Goal: Transaction & Acquisition: Download file/media

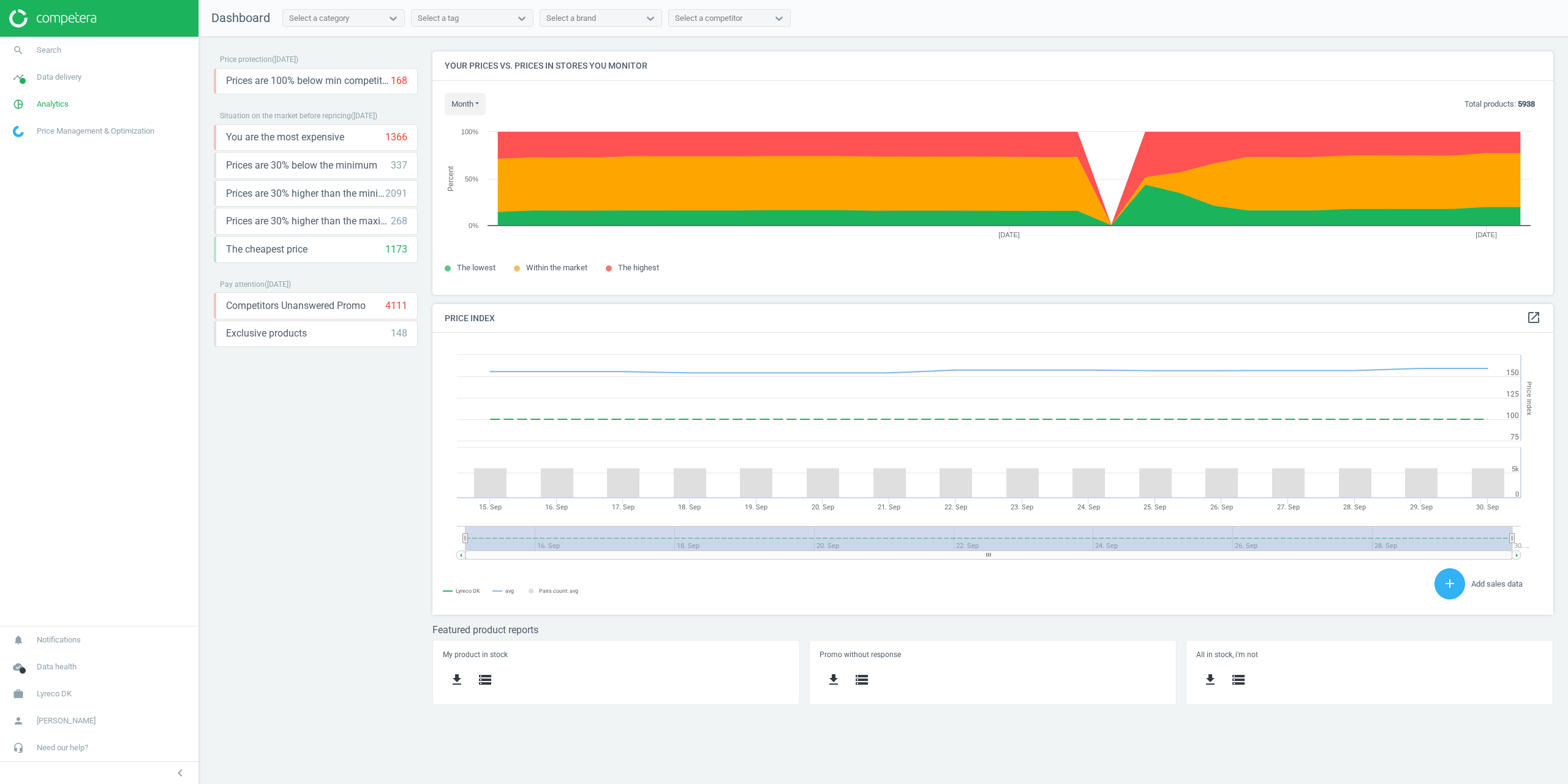
scroll to position [262, 1140]
click at [51, 104] on span "Analytics" at bounding box center [53, 104] width 32 height 11
click at [41, 148] on link "Products" at bounding box center [99, 149] width 198 height 19
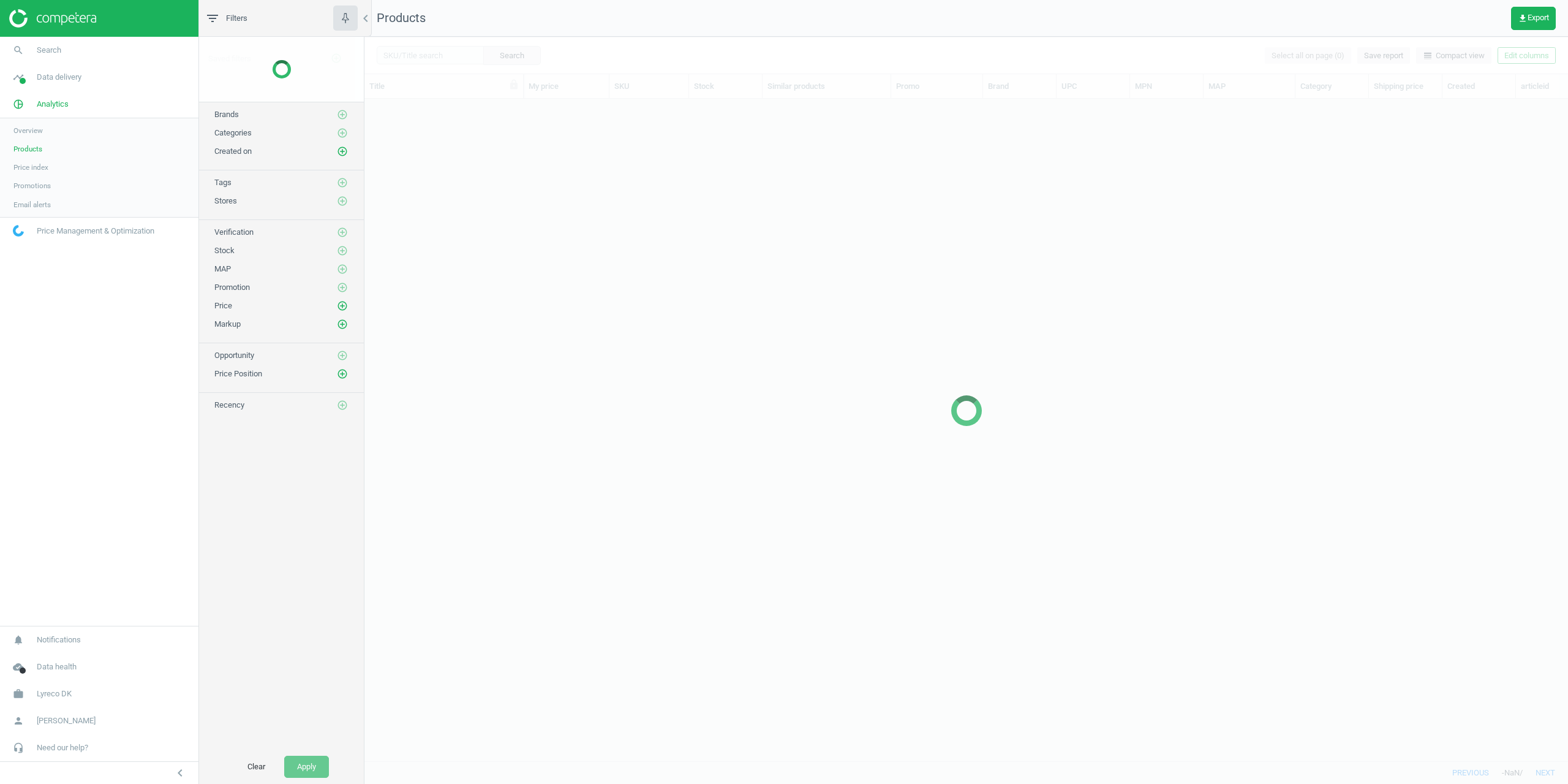
scroll to position [644, 1194]
click at [1523, 58] on div at bounding box center [966, 410] width 1204 height 747
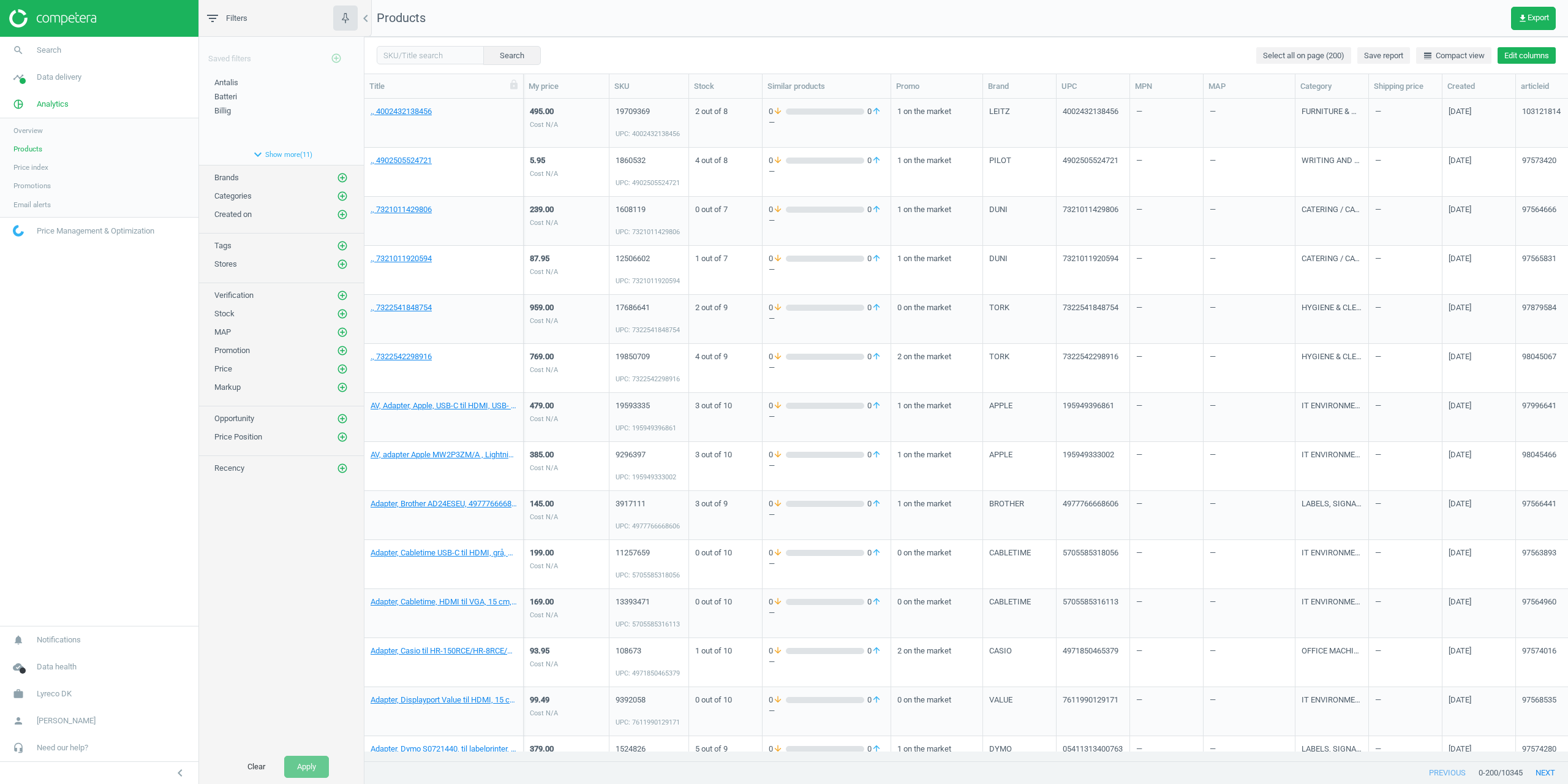
click at [1511, 60] on button "Edit columns" at bounding box center [1526, 56] width 58 height 17
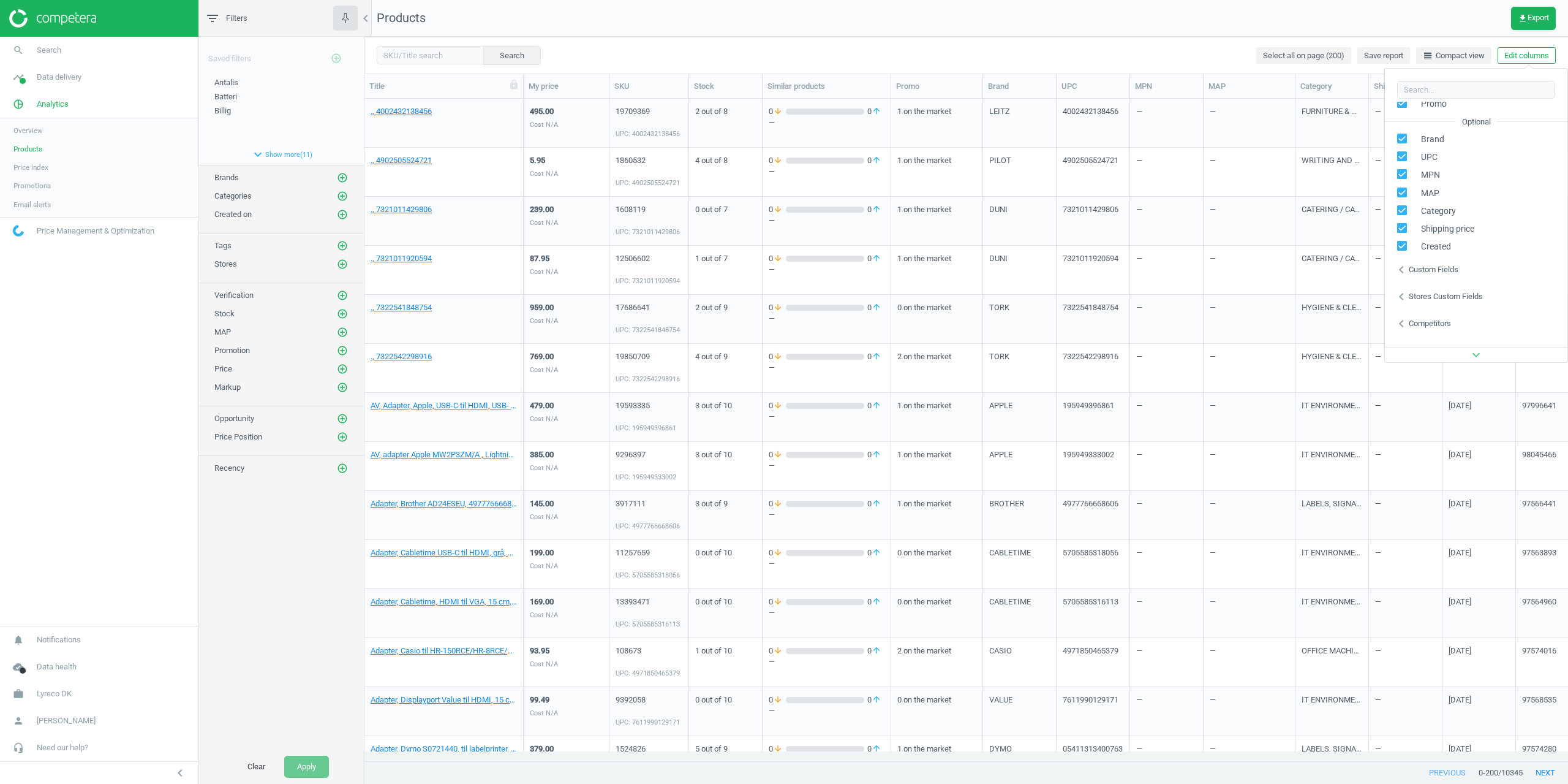
scroll to position [167, 0]
click at [1432, 283] on div "Stores custom fields" at bounding box center [1446, 279] width 74 height 11
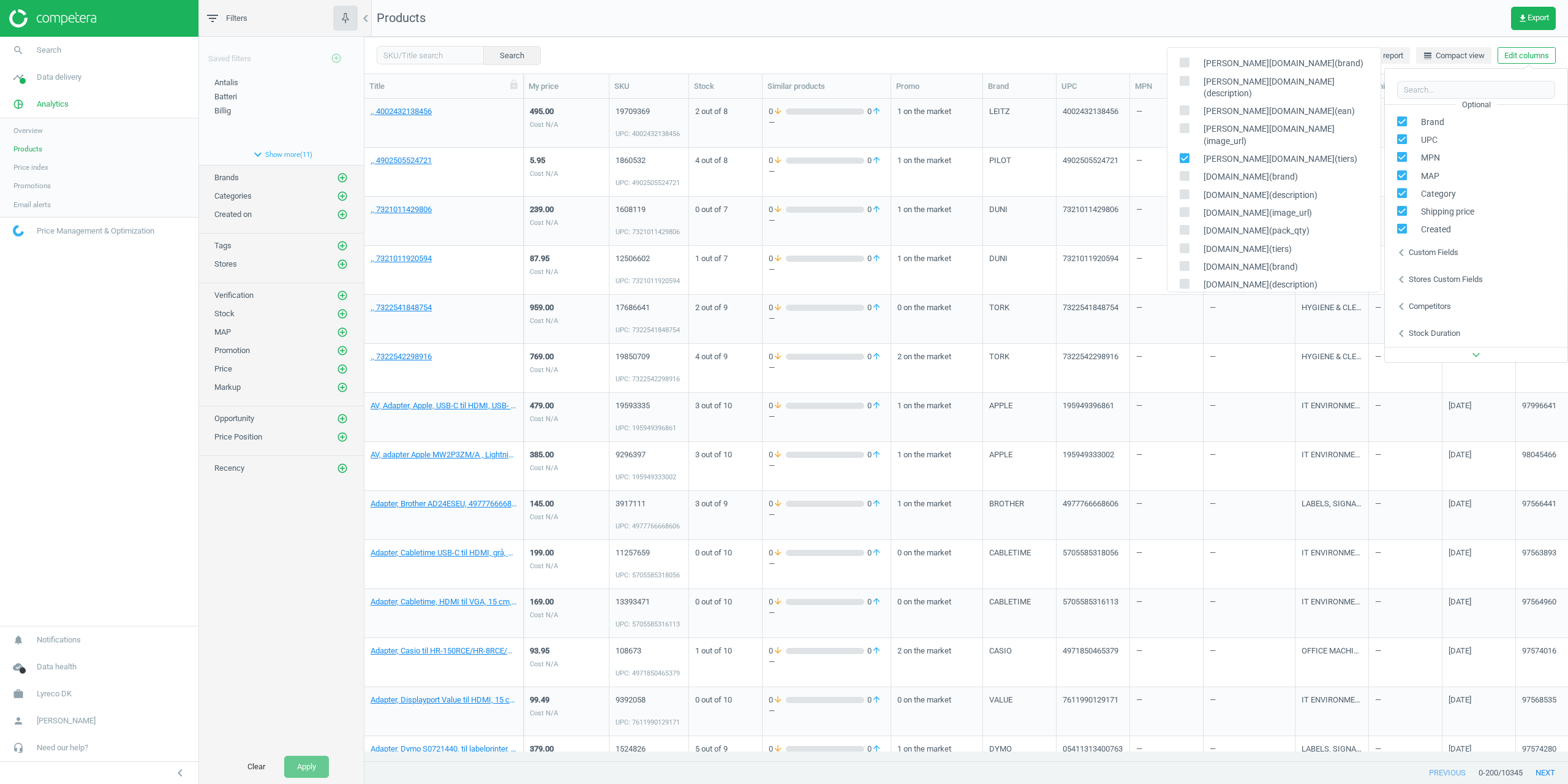
scroll to position [0, 0]
click at [1191, 159] on label at bounding box center [1188, 164] width 18 height 12
click at [1188, 160] on input "checkbox" at bounding box center [1184, 163] width 8 height 8
checkbox input "false"
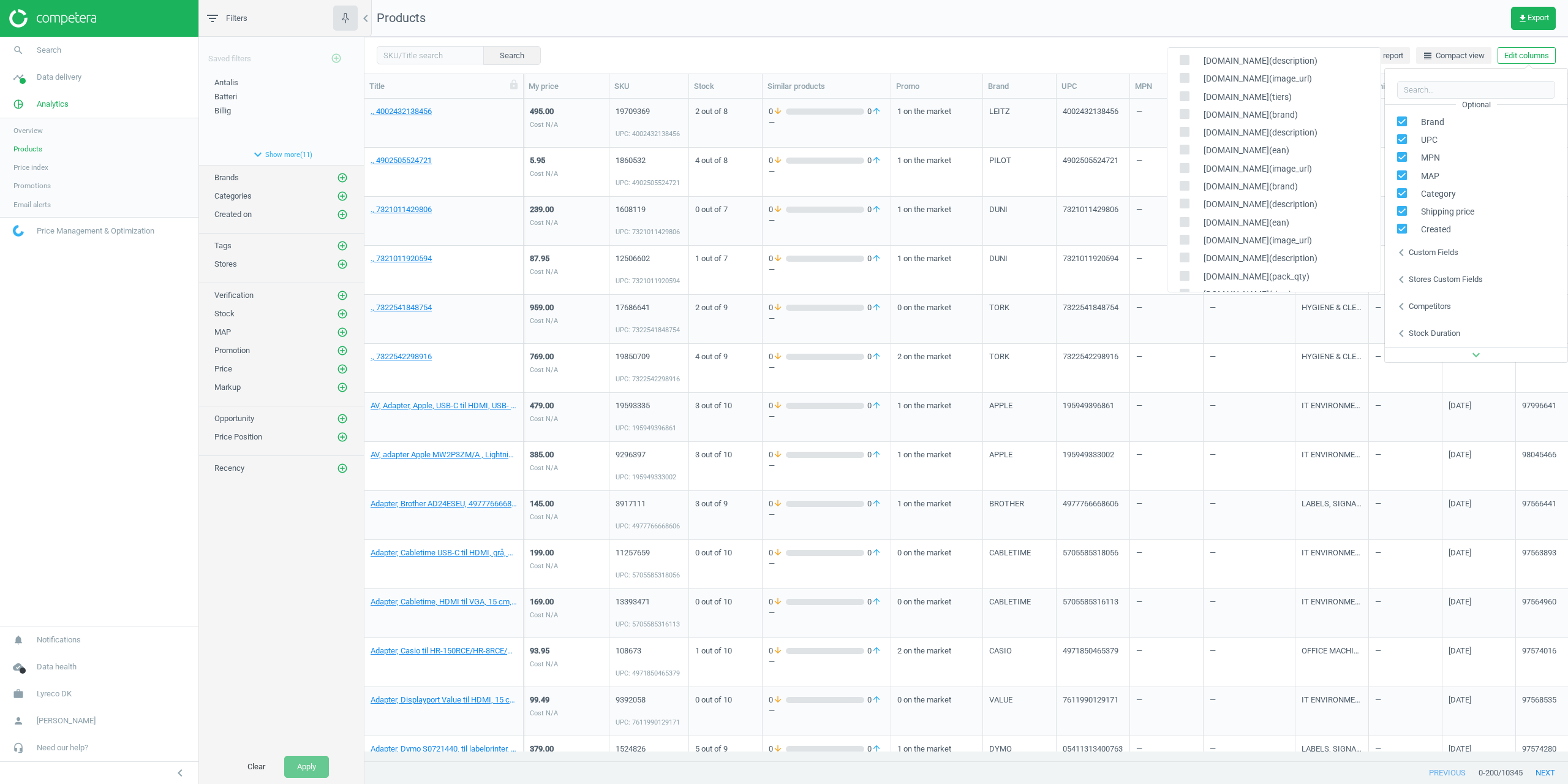
click at [881, 1] on nav "Products get_app Export" at bounding box center [966, 19] width 1204 height 37
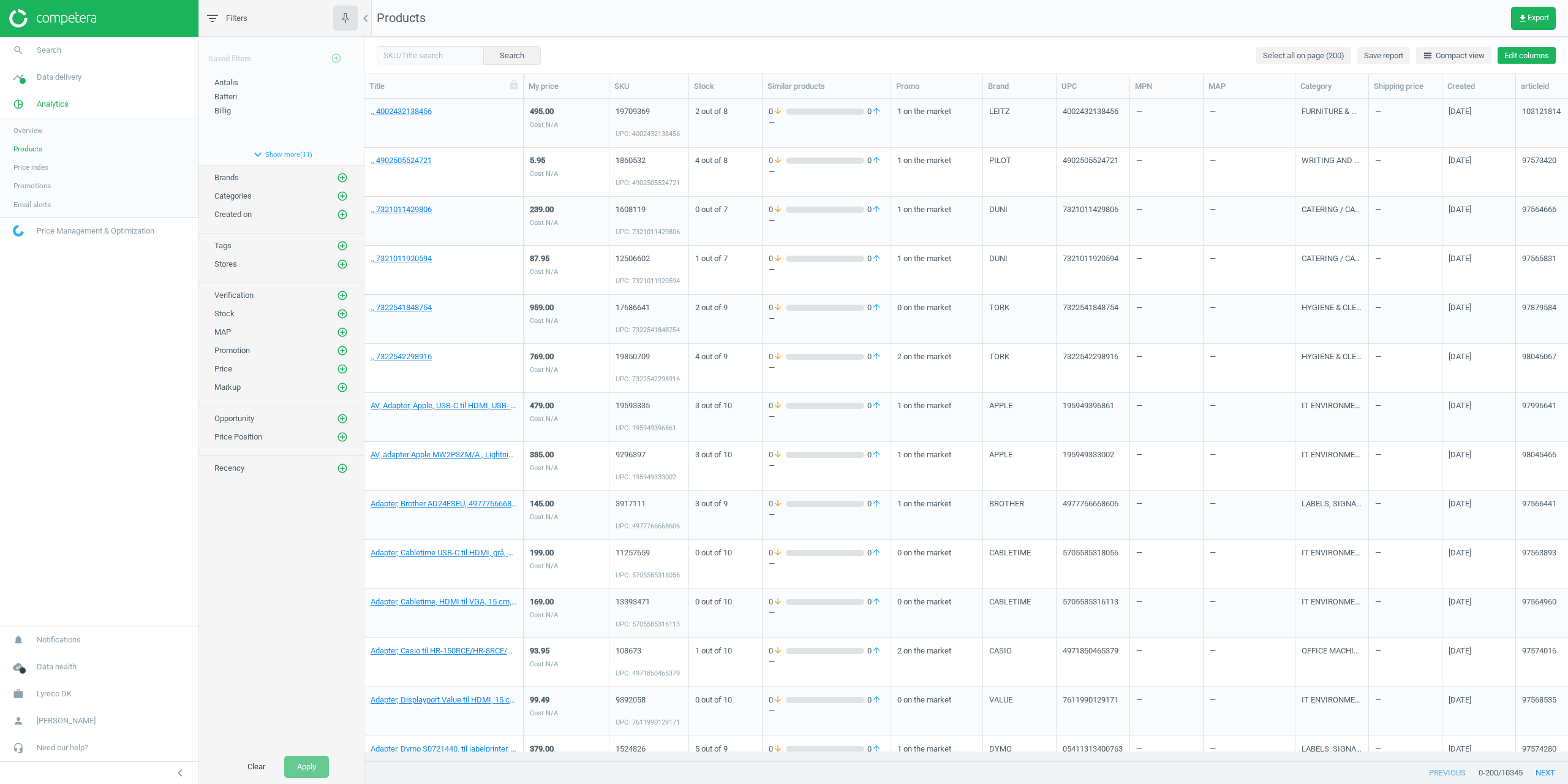
click at [1524, 51] on button "Edit columns" at bounding box center [1526, 56] width 58 height 17
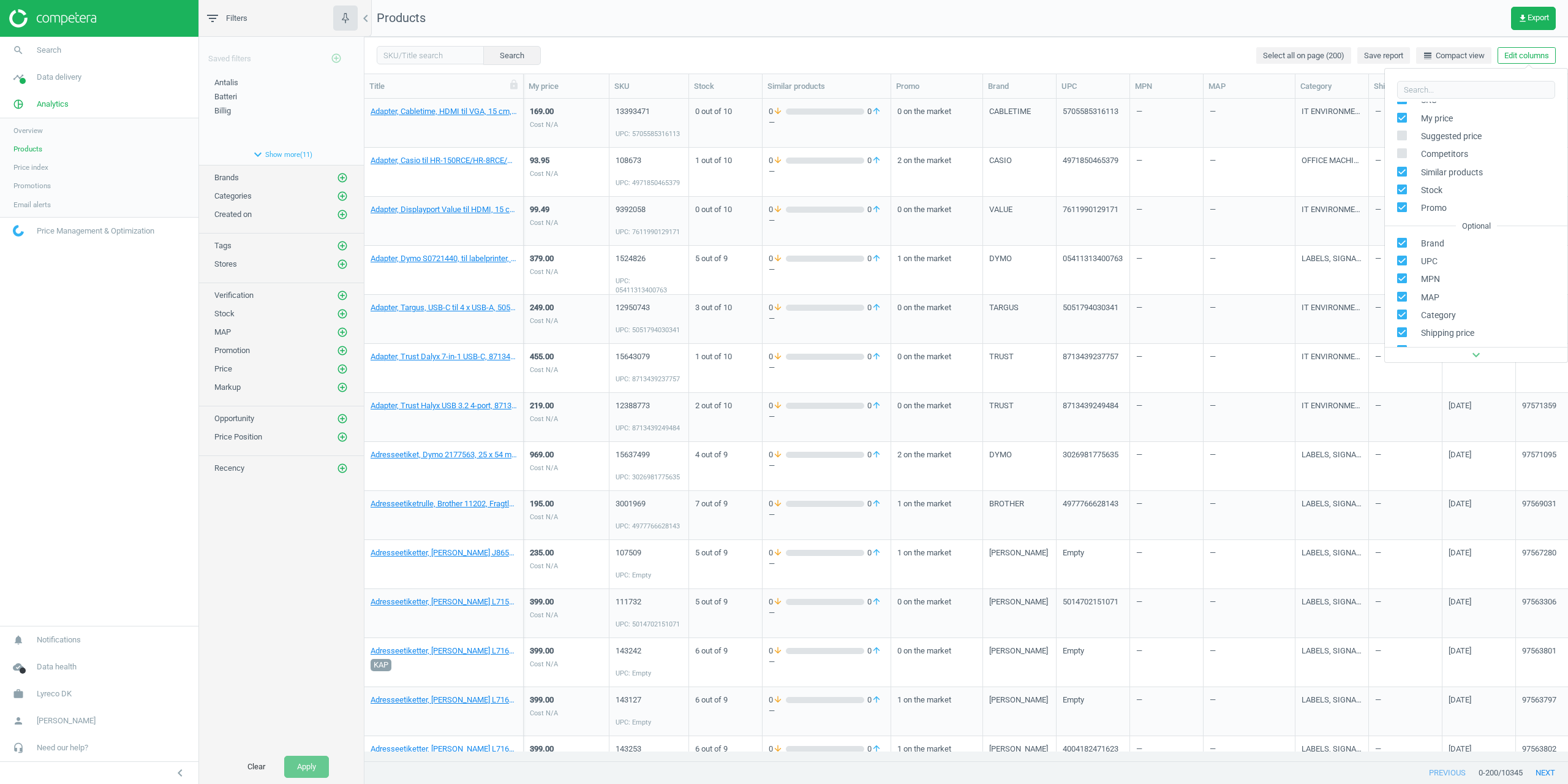
scroll to position [167, 0]
click at [1422, 281] on div "Stores custom fields" at bounding box center [1446, 279] width 74 height 11
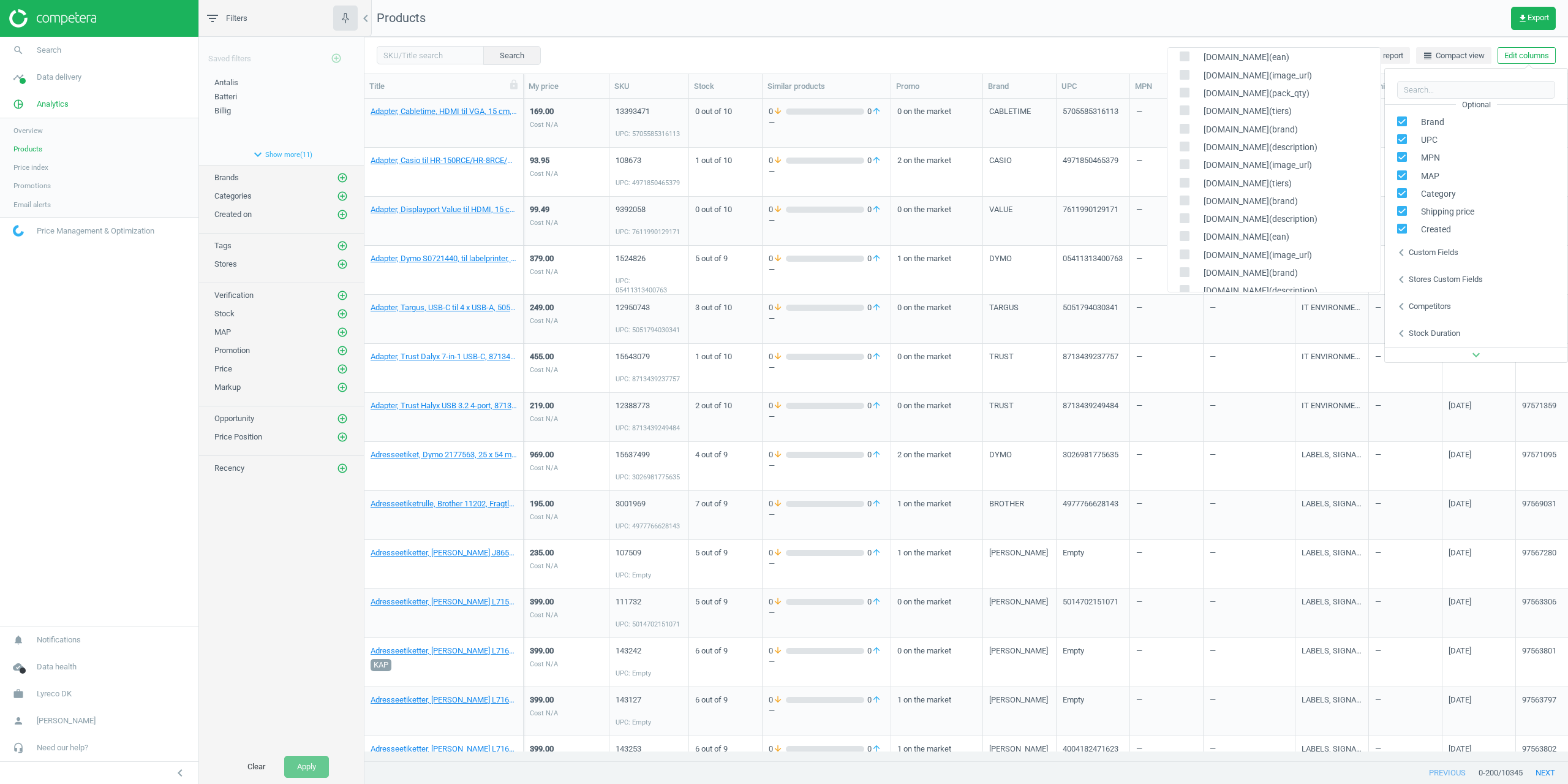
scroll to position [717, 0]
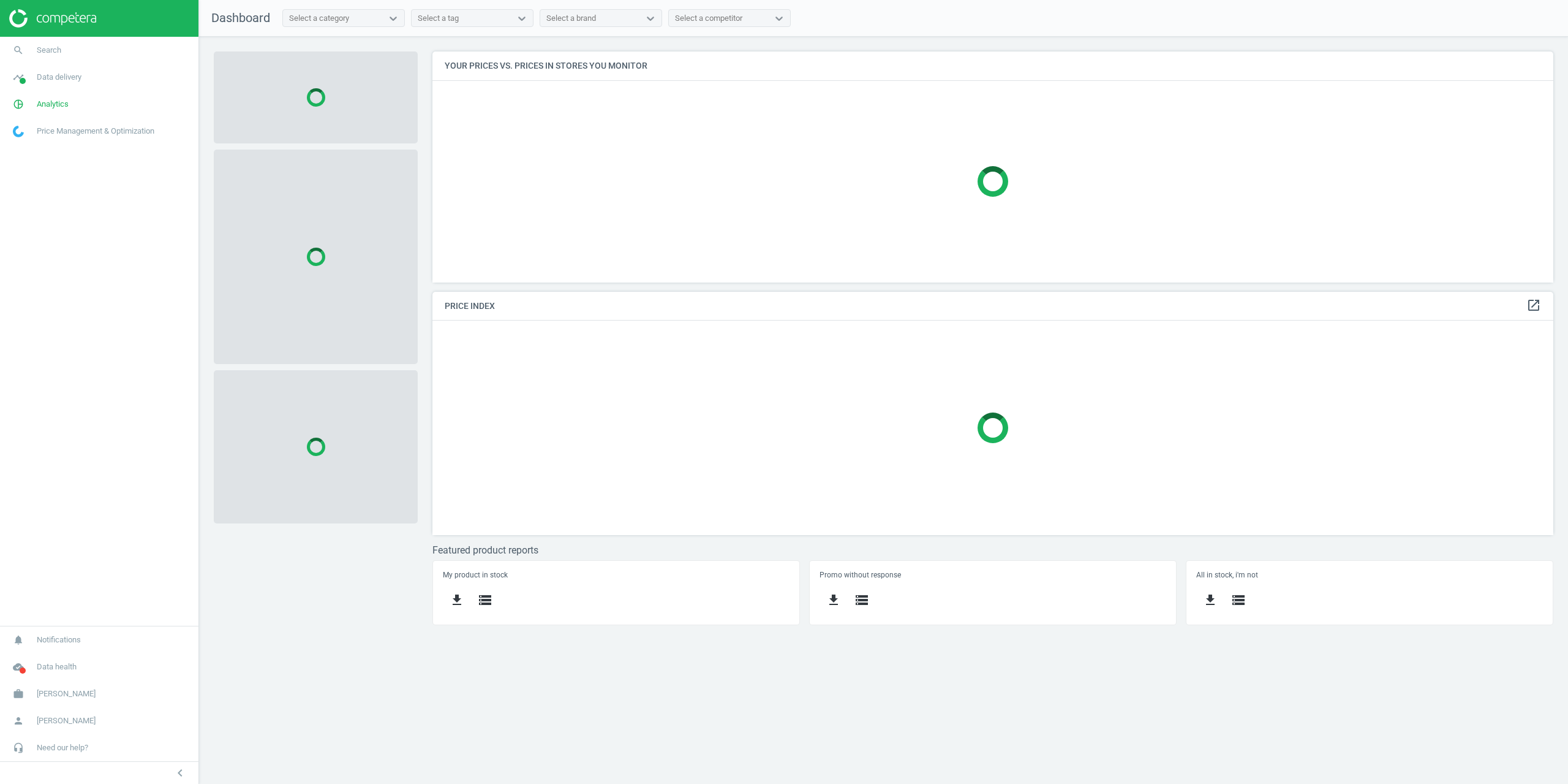
scroll to position [250, 1140]
click at [50, 111] on link "pie_chart_outlined Analytics" at bounding box center [99, 104] width 198 height 27
click at [41, 149] on span "Products" at bounding box center [28, 148] width 29 height 10
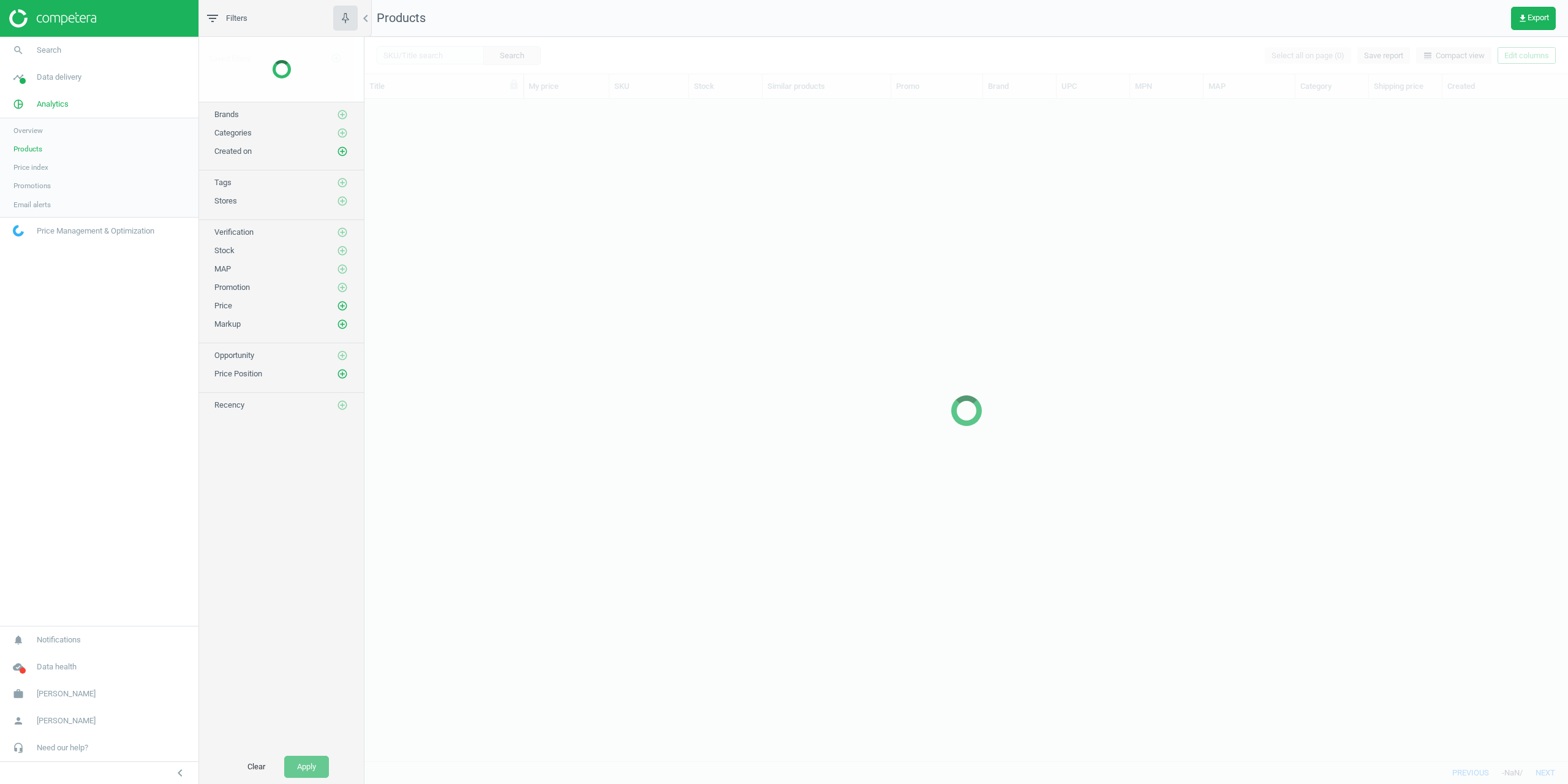
scroll to position [652, 1194]
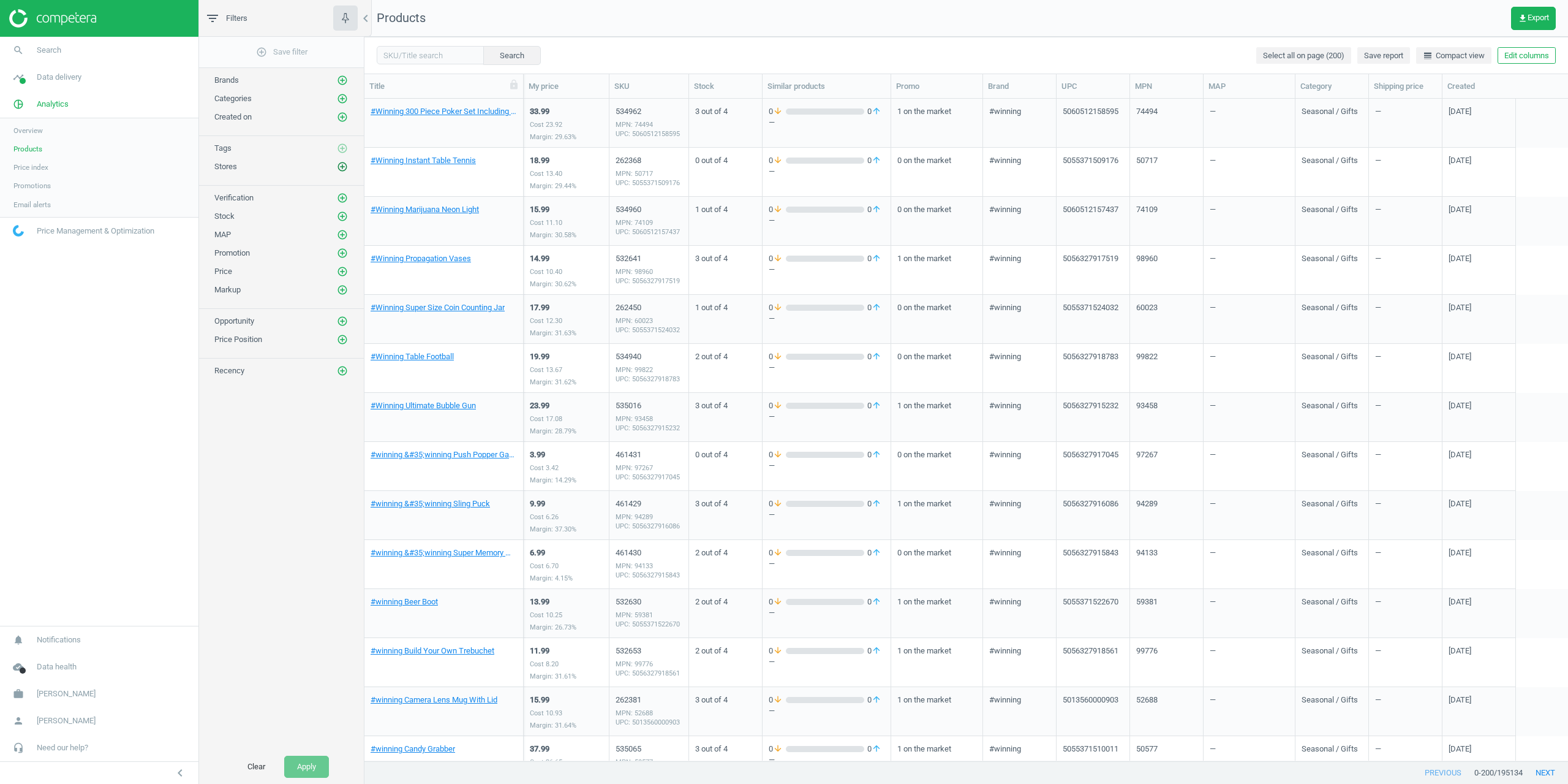
click at [346, 167] on icon "add_circle_outline" at bounding box center [342, 167] width 11 height 11
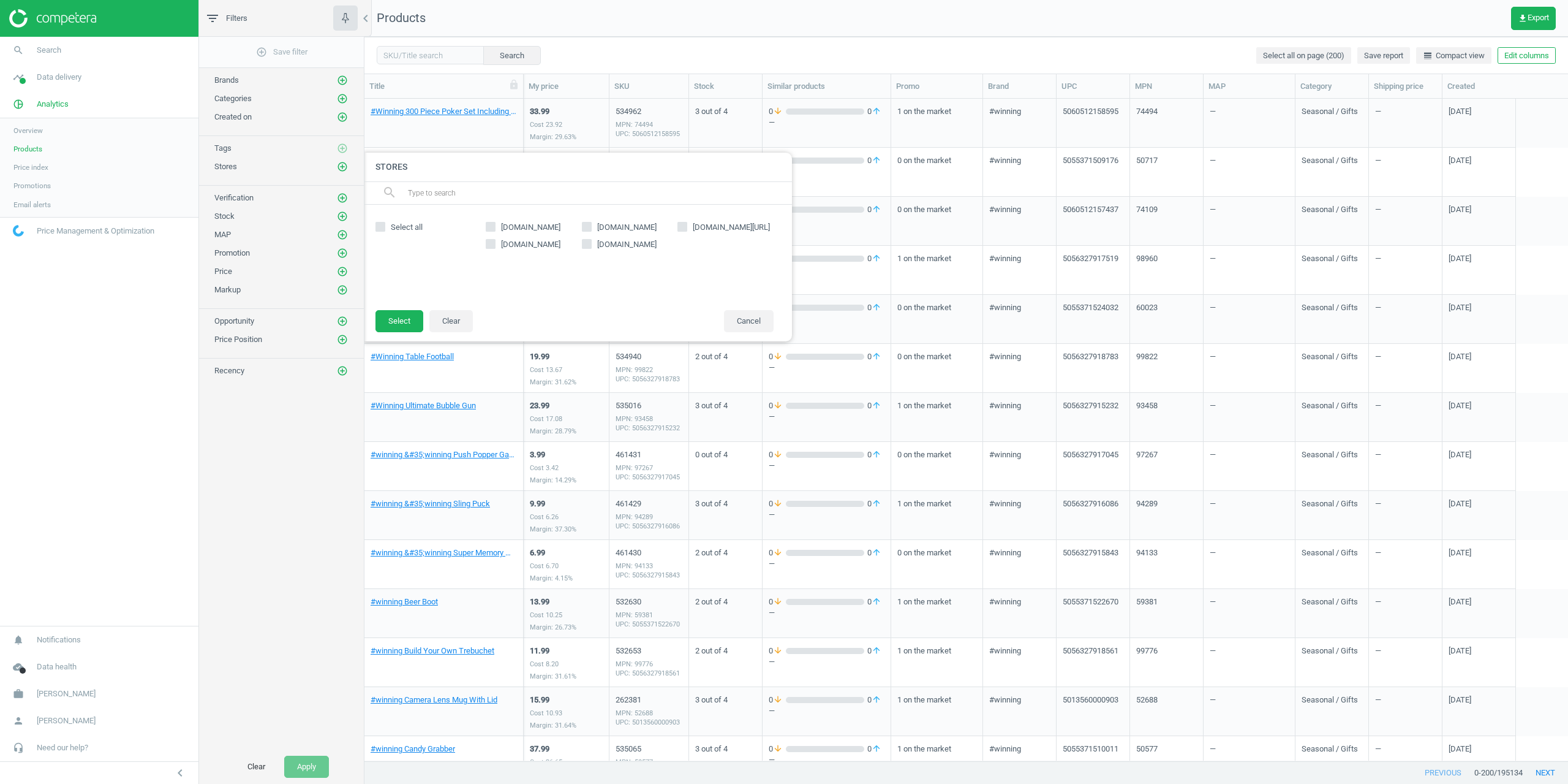
click at [701, 232] on span "google.co.uk/shopping" at bounding box center [731, 227] width 77 height 9
click at [686, 230] on input "google.co.uk/shopping" at bounding box center [682, 226] width 8 height 8
checkbox input "true"
click at [395, 306] on div "google.co.uk/shopping close" at bounding box center [427, 273] width 104 height 75
click at [397, 313] on button "Select" at bounding box center [400, 321] width 48 height 22
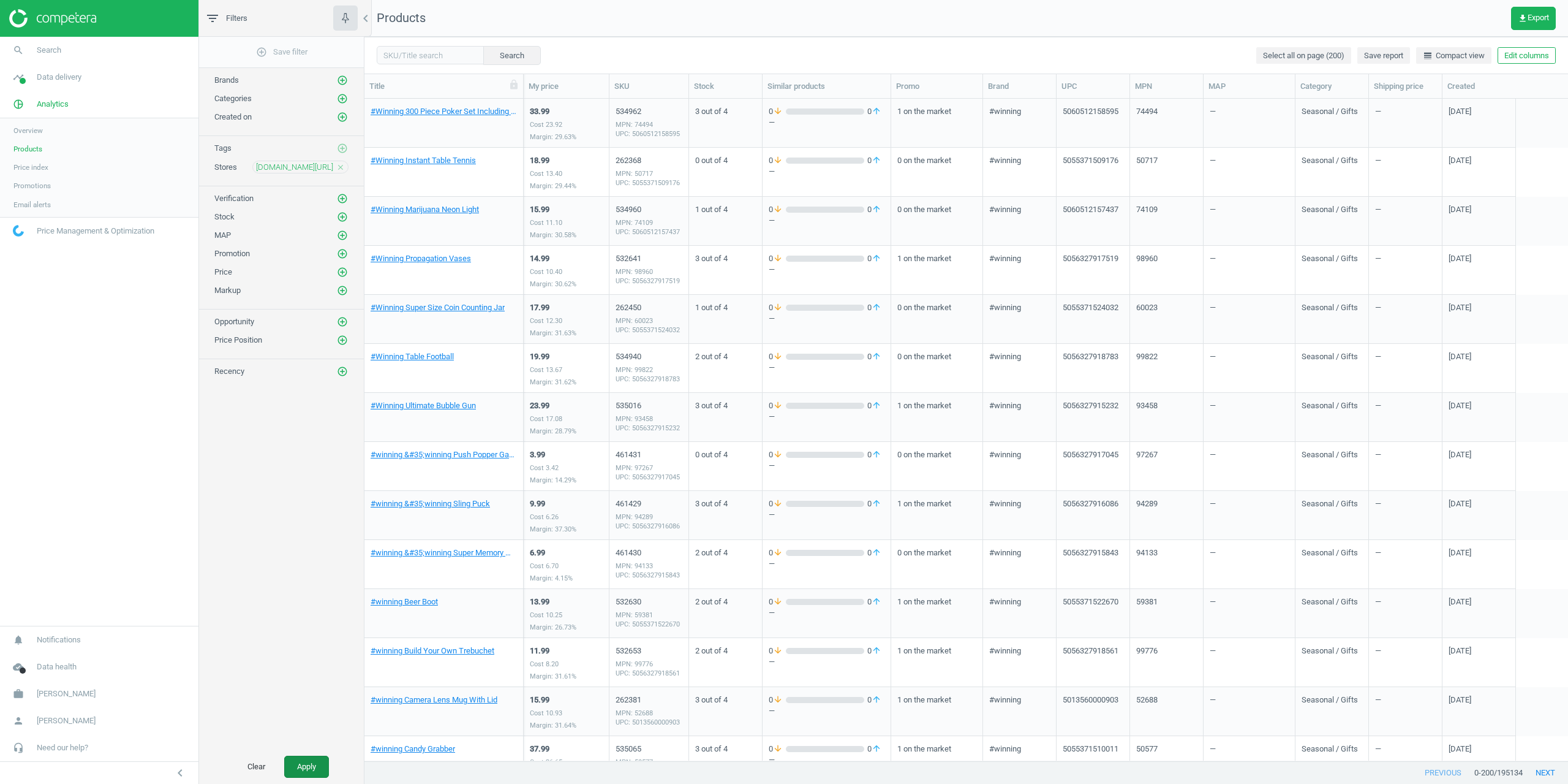
click at [309, 758] on button "Apply" at bounding box center [306, 766] width 45 height 22
click at [340, 218] on icon "add_circle_outline" at bounding box center [342, 217] width 11 height 11
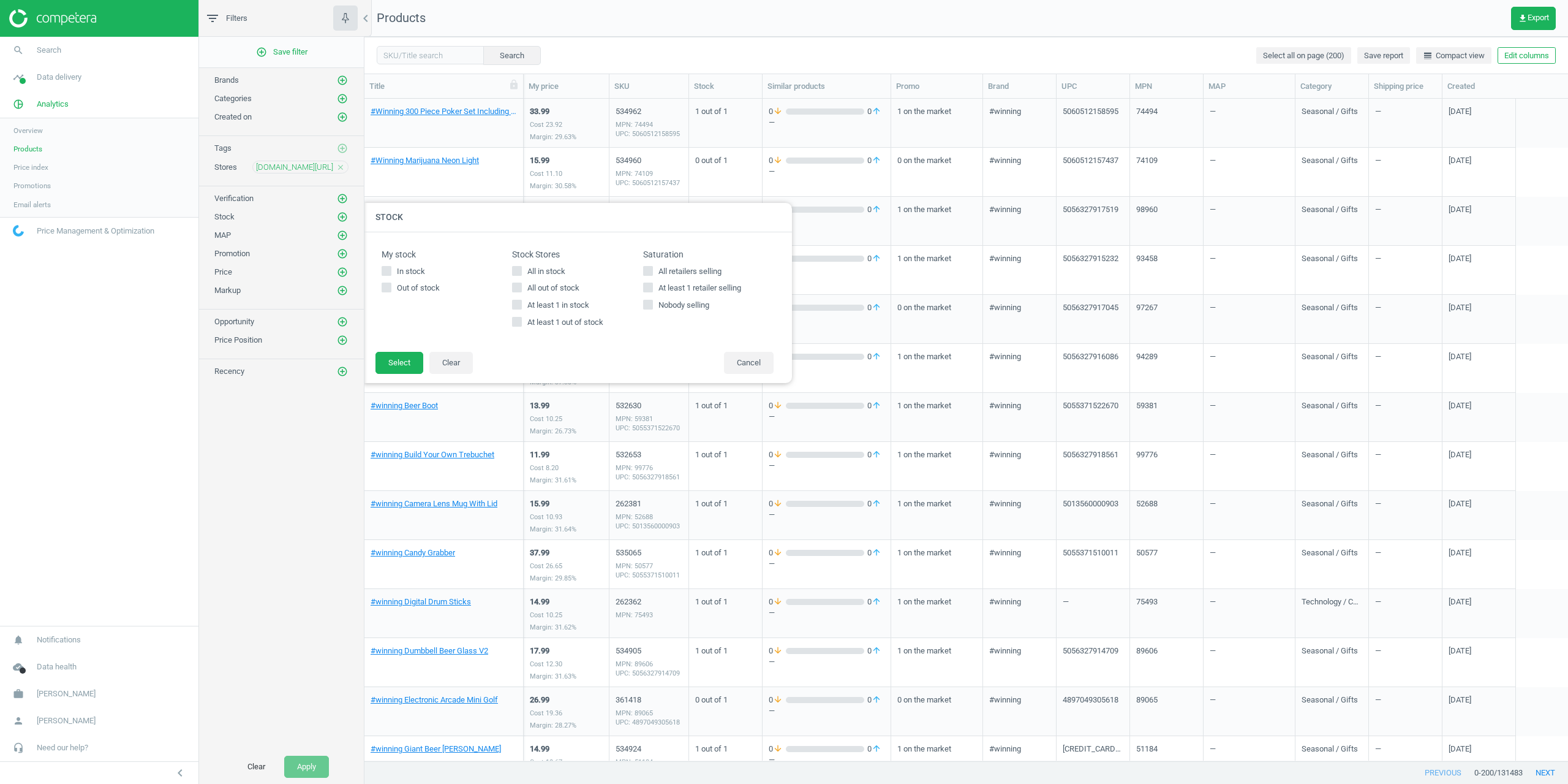
click at [512, 308] on icon at bounding box center [516, 304] width 10 height 10
click at [514, 308] on input "At least 1 in stock" at bounding box center [517, 304] width 8 height 8
checkbox input "true"
click at [376, 357] on button "Select" at bounding box center [400, 363] width 48 height 22
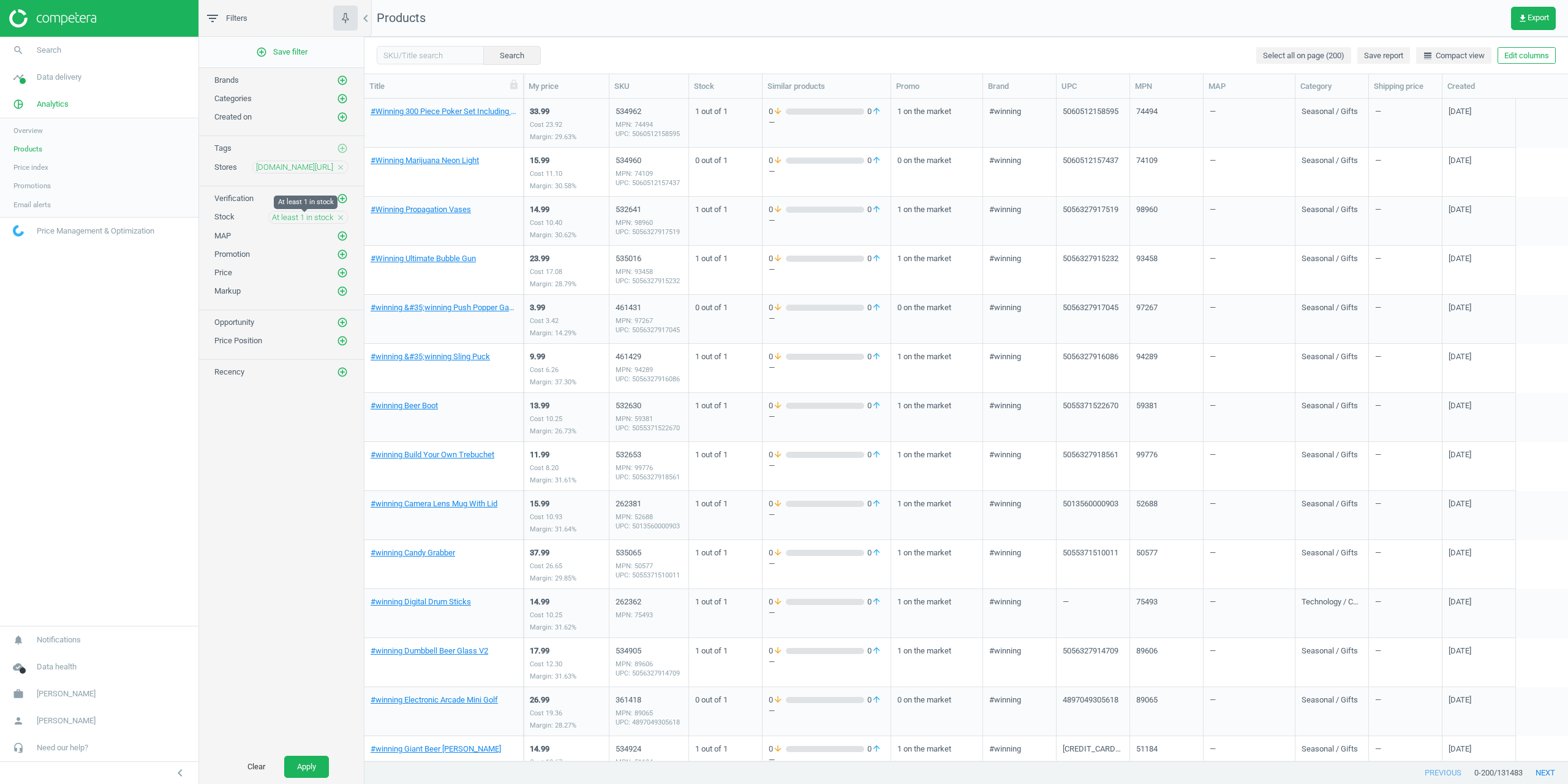
click at [304, 215] on span "At least 1 in stock" at bounding box center [302, 218] width 61 height 11
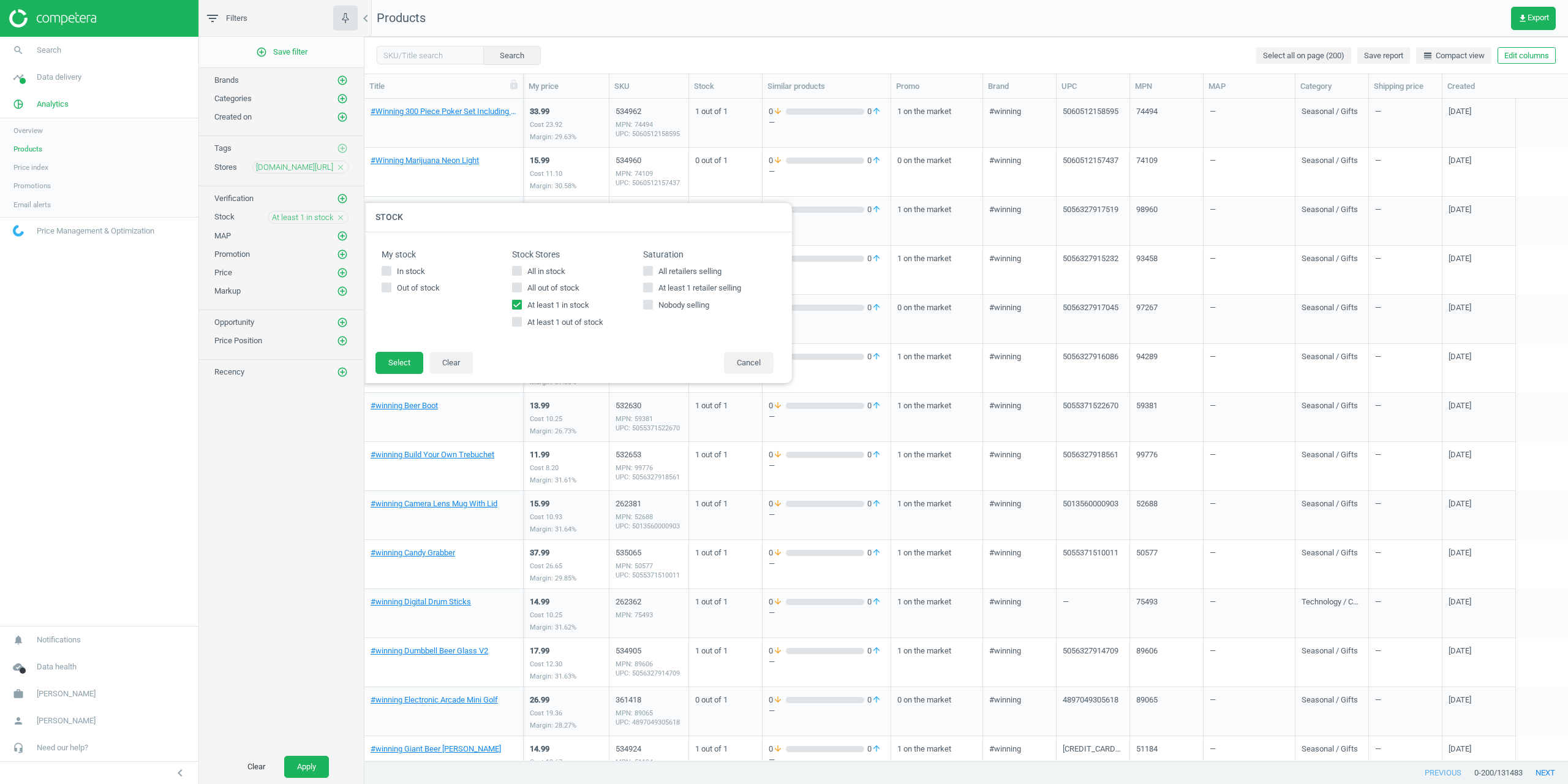
click at [516, 303] on input "At least 1 in stock" at bounding box center [517, 304] width 8 height 8
checkbox input "false"
click at [293, 765] on button "Apply" at bounding box center [306, 766] width 45 height 22
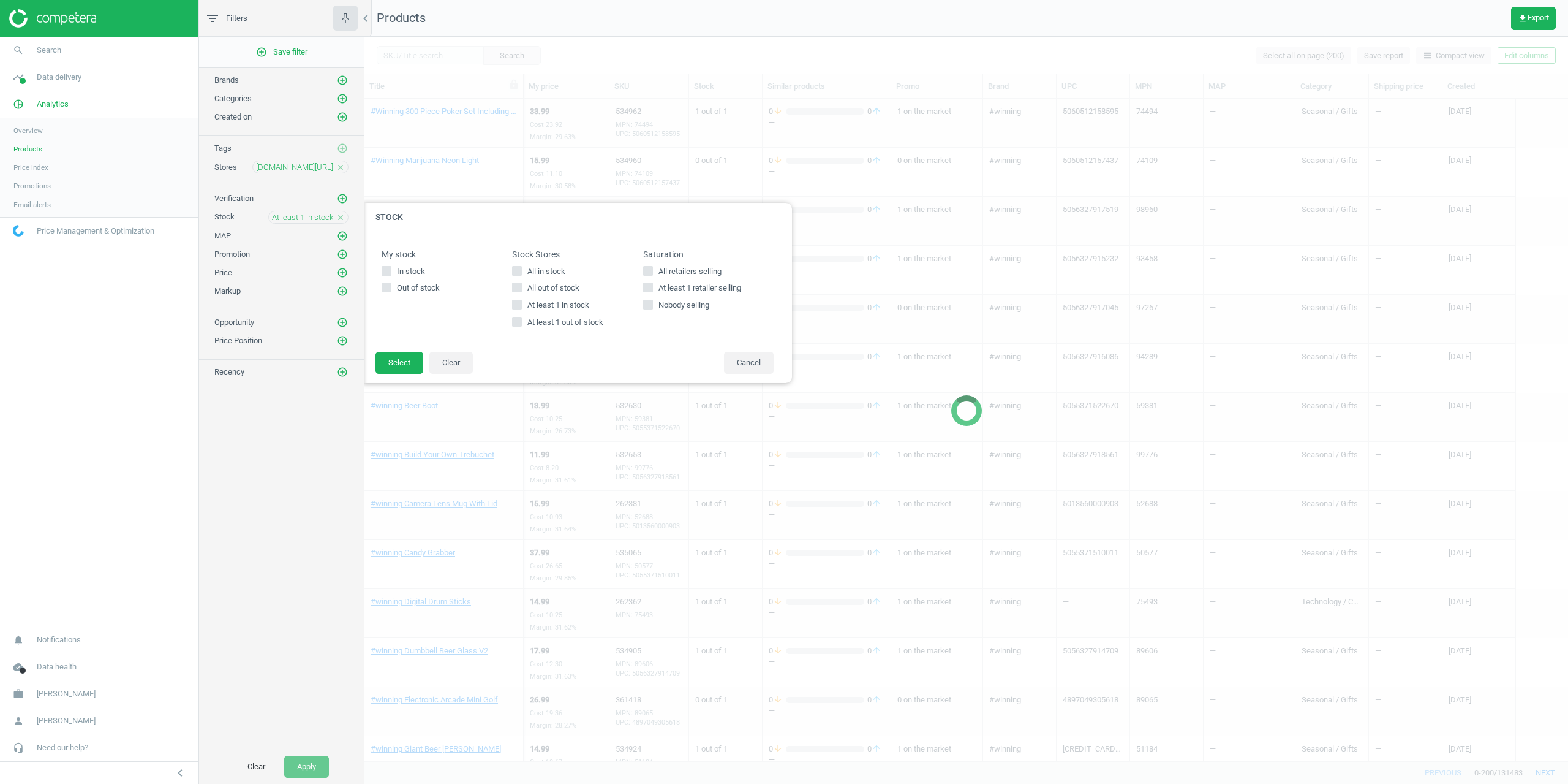
click at [341, 217] on icon "close" at bounding box center [340, 217] width 8 height 8
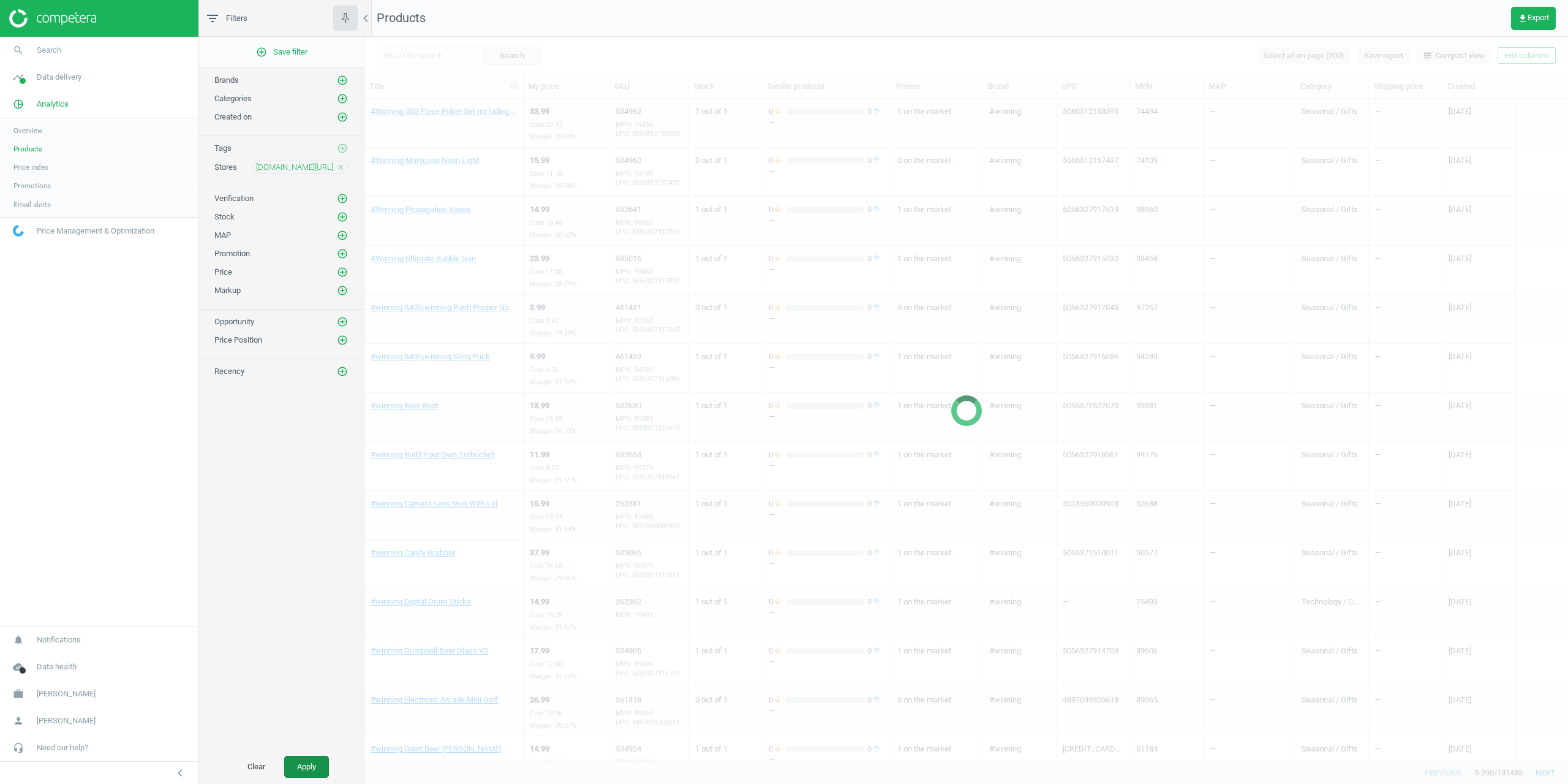
click at [306, 761] on button "Apply" at bounding box center [306, 766] width 45 height 22
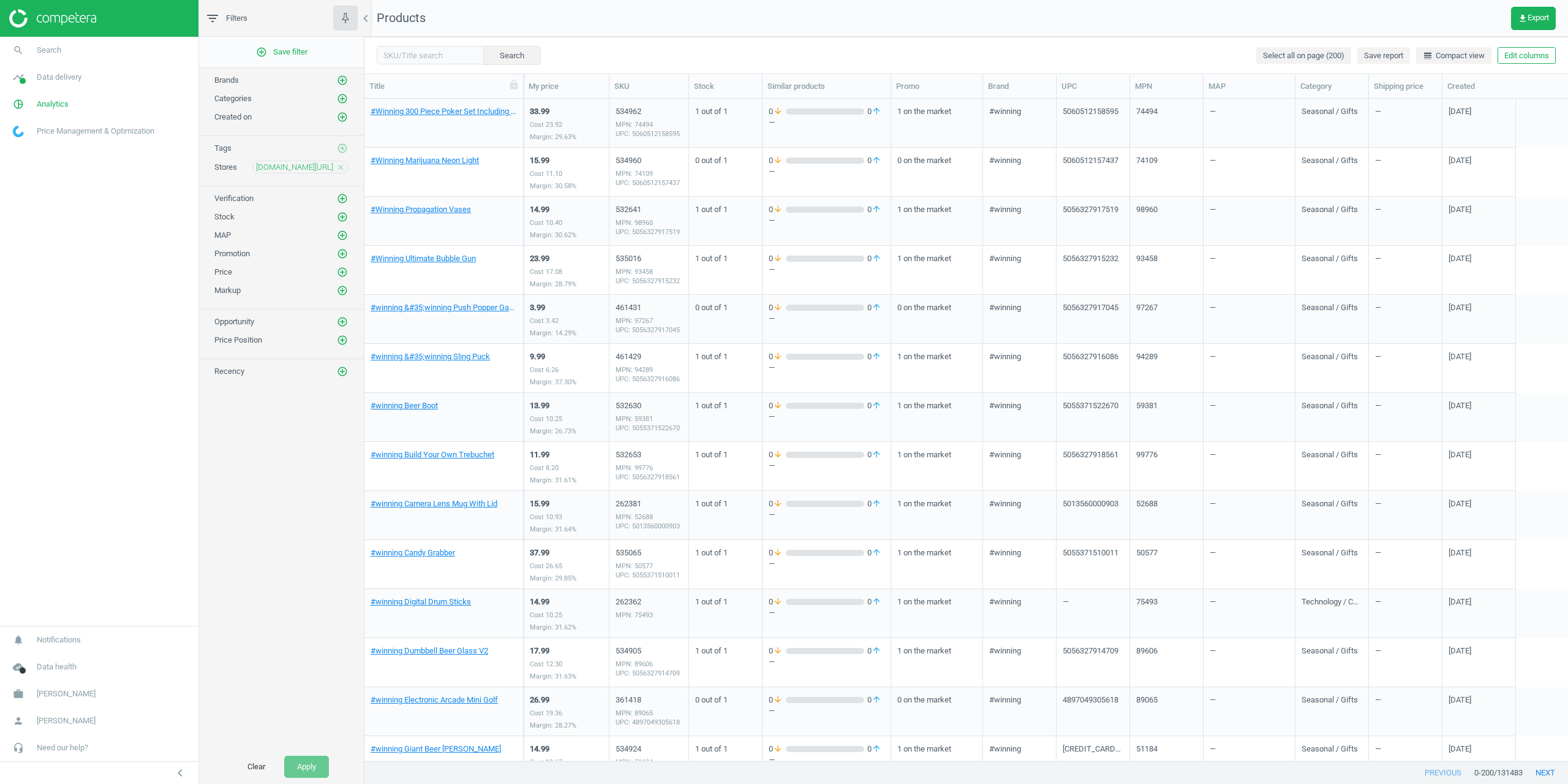
drag, startPoint x: 281, startPoint y: 646, endPoint x: 290, endPoint y: 625, distance: 22.8
click at [281, 646] on div "add_circle_outline Save filter Brands add_circle_outline Categories add_circle_…" at bounding box center [282, 393] width 165 height 713
click at [338, 216] on div "Stock add_circle_outline" at bounding box center [281, 216] width 134 height 12
click at [338, 216] on icon "add_circle_outline" at bounding box center [342, 217] width 11 height 11
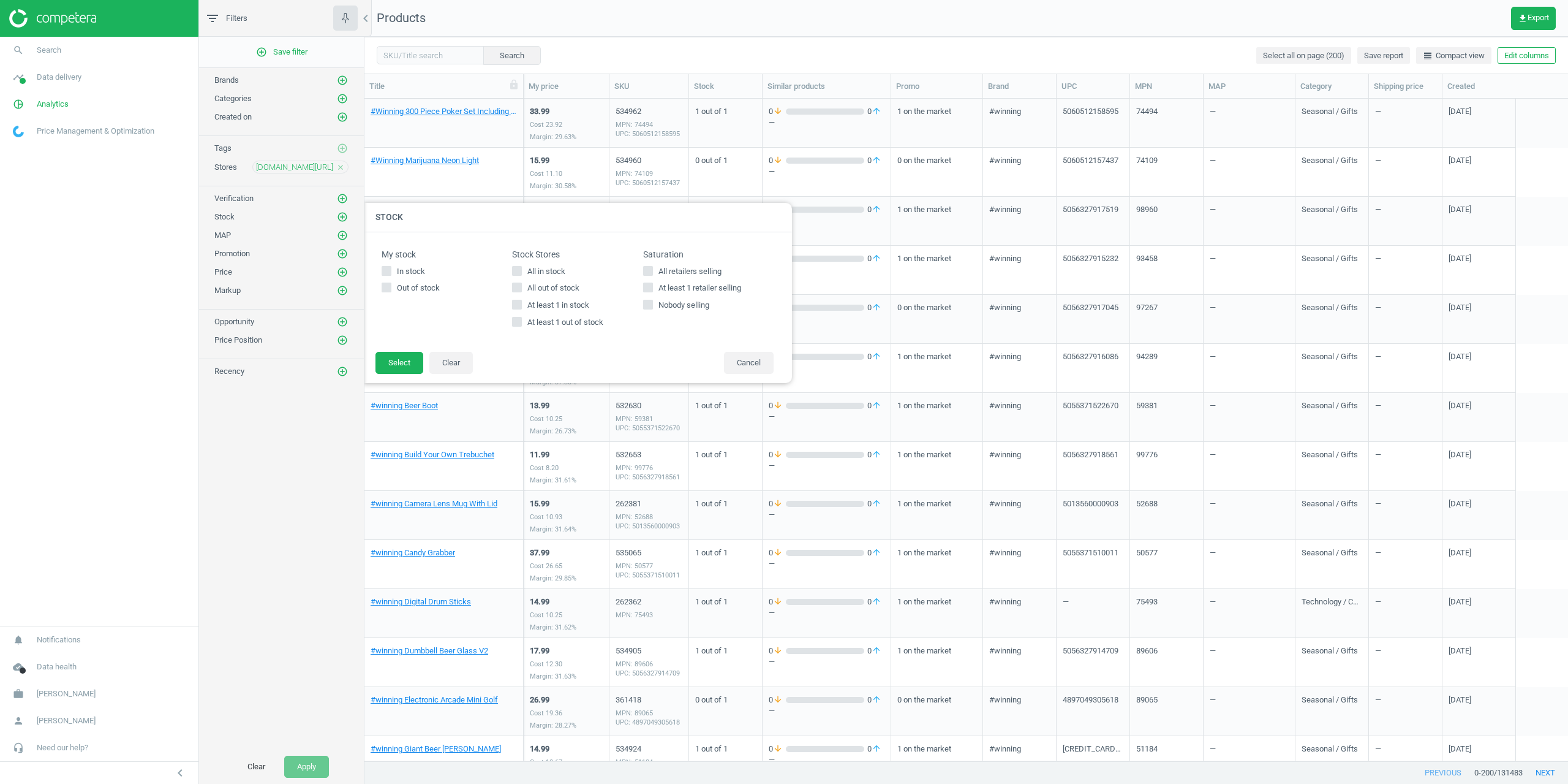
click at [528, 306] on span "At least 1 in stock" at bounding box center [558, 305] width 67 height 11
click at [521, 306] on input "At least 1 in stock" at bounding box center [517, 304] width 8 height 8
checkbox input "true"
click at [392, 352] on button "Select" at bounding box center [400, 363] width 48 height 22
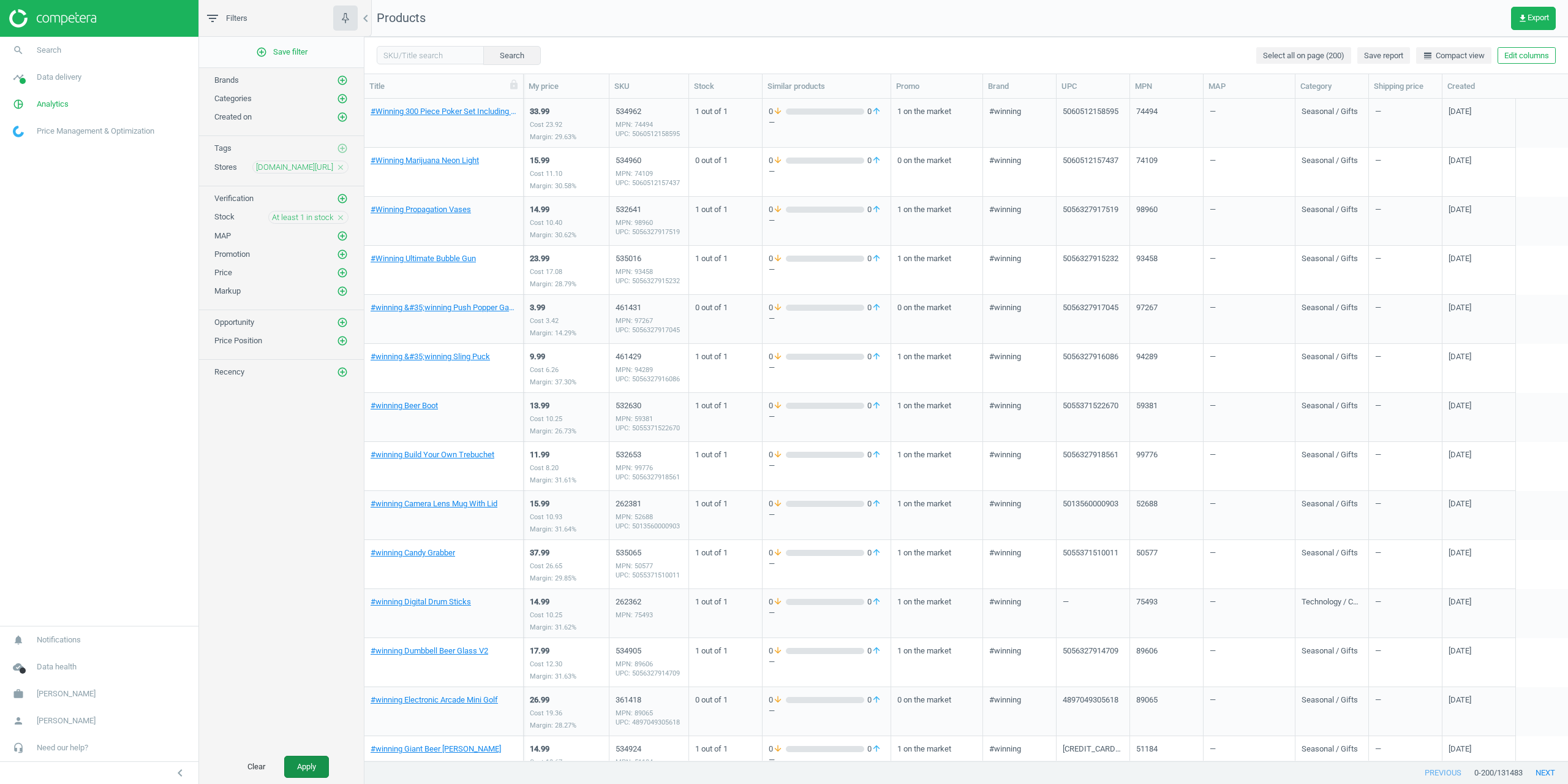
click at [310, 765] on button "Apply" at bounding box center [306, 766] width 45 height 22
click at [1536, 17] on span "get_app Export" at bounding box center [1534, 19] width 32 height 10
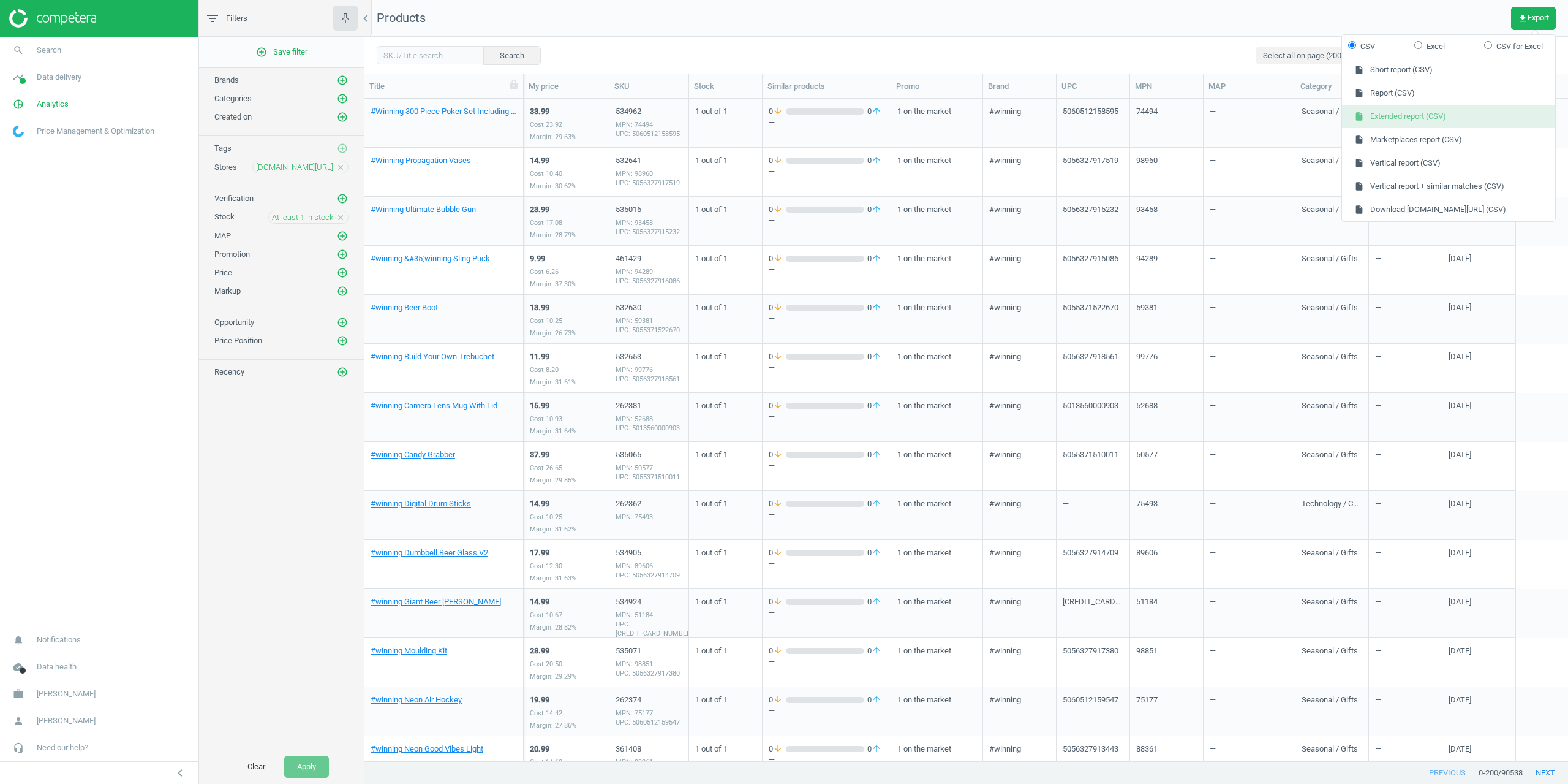
click at [1444, 121] on button "insert_drive_file Extended report (CSV)" at bounding box center [1448, 116] width 213 height 23
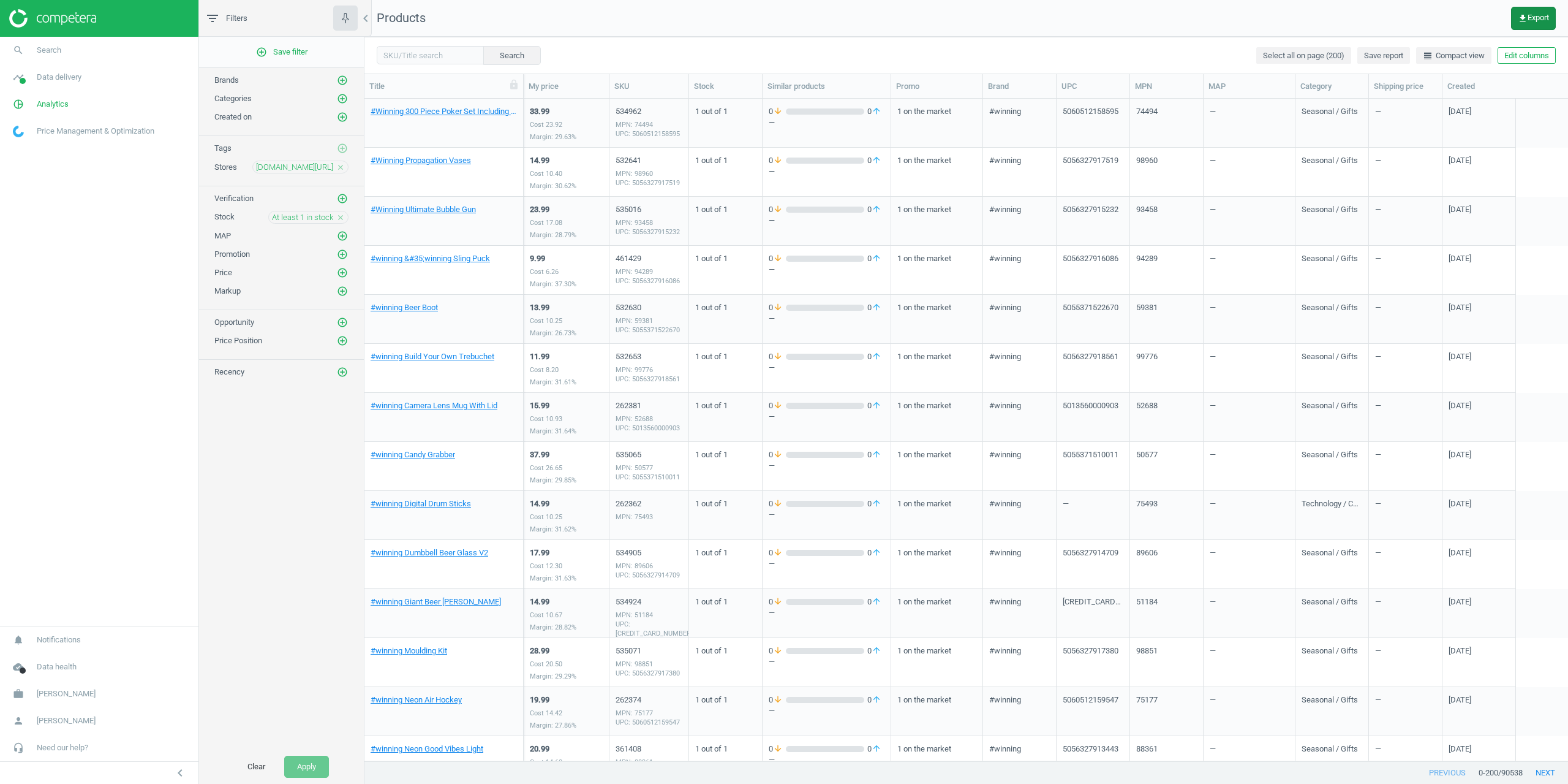
click at [1533, 20] on span "get_app Export" at bounding box center [1534, 19] width 32 height 10
click at [1410, 160] on button "insert_drive_file Vertical report (CSV)" at bounding box center [1448, 162] width 213 height 23
click at [1545, 14] on span "get_app Export" at bounding box center [1534, 19] width 32 height 10
click at [1447, 141] on button "insert_drive_file Marketplaces report (CSV)" at bounding box center [1448, 139] width 213 height 23
click at [1537, 21] on span "get_app Export" at bounding box center [1534, 19] width 32 height 10
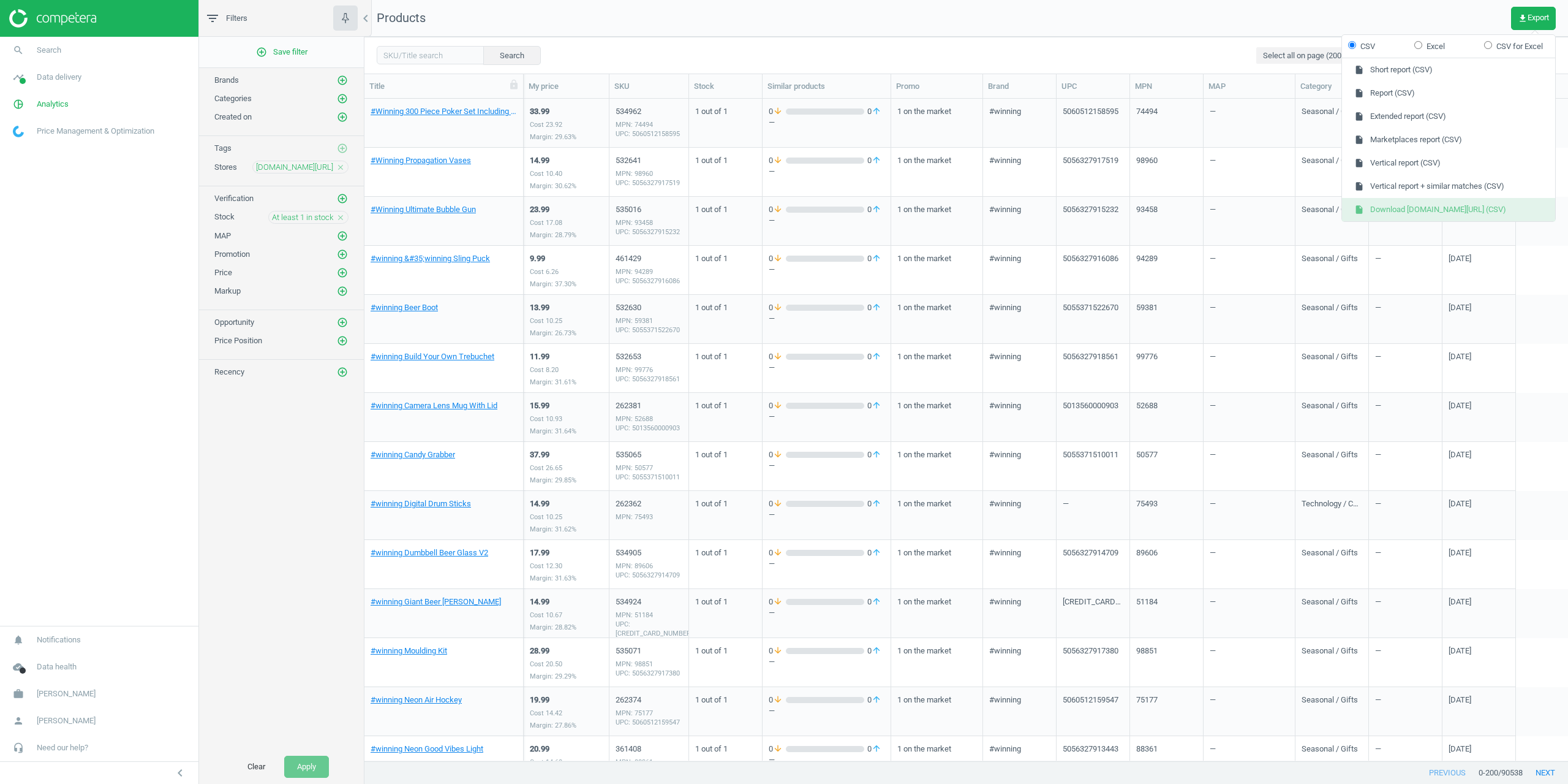
click at [1439, 212] on button "insert_drive_file Download google.co.uk/shopping (CSV)" at bounding box center [1448, 209] width 213 height 23
